Goal: Navigation & Orientation: Go to known website

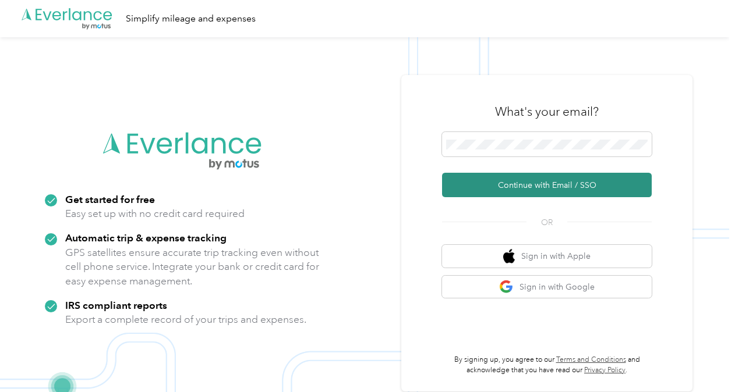
click at [536, 183] on button "Continue with Email / SSO" at bounding box center [547, 185] width 210 height 24
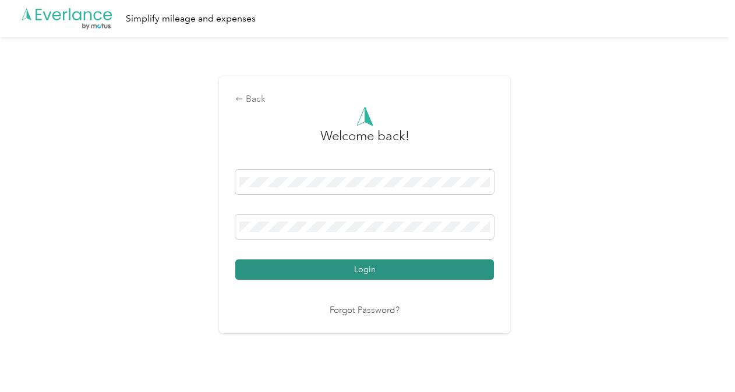
click at [352, 269] on button "Login" at bounding box center [364, 270] width 258 height 20
